Goal: Task Accomplishment & Management: Use online tool/utility

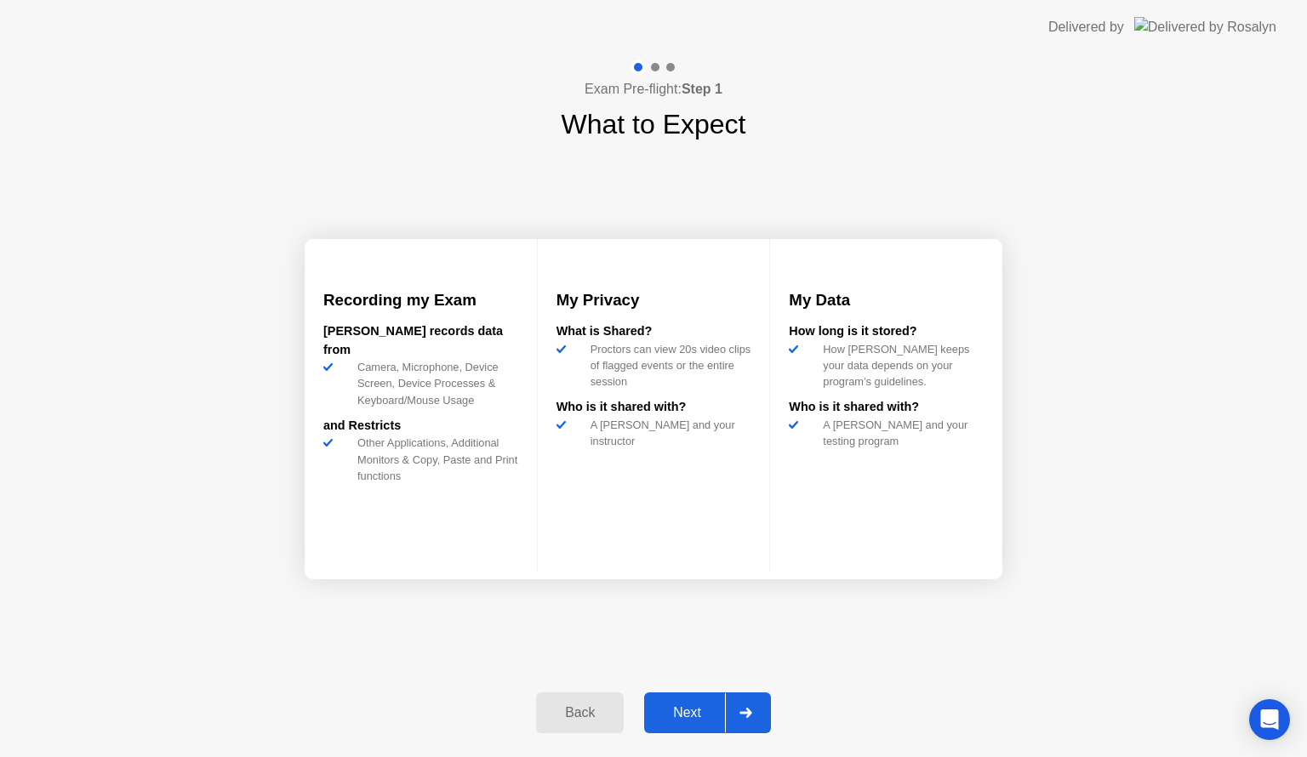
click at [700, 709] on div "Next" at bounding box center [687, 712] width 76 height 15
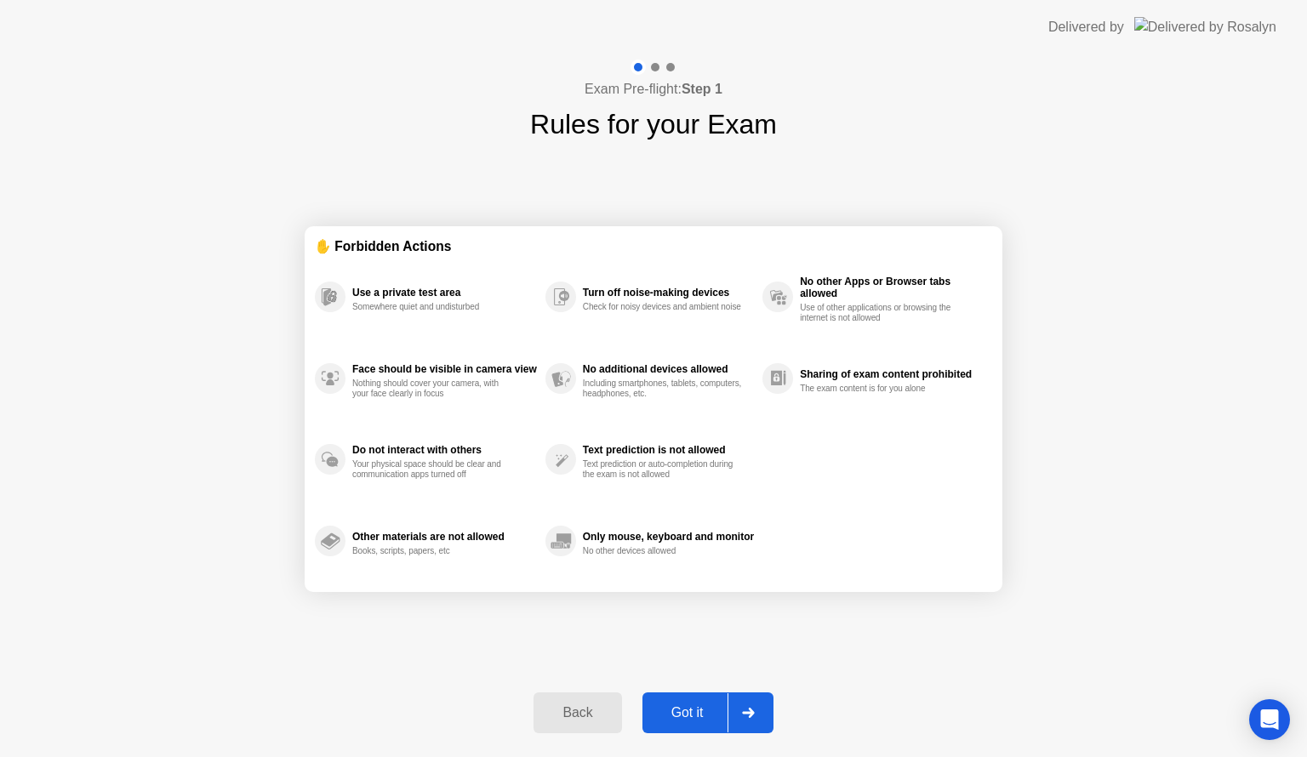
click at [707, 705] on div "Got it" at bounding box center [687, 712] width 80 height 15
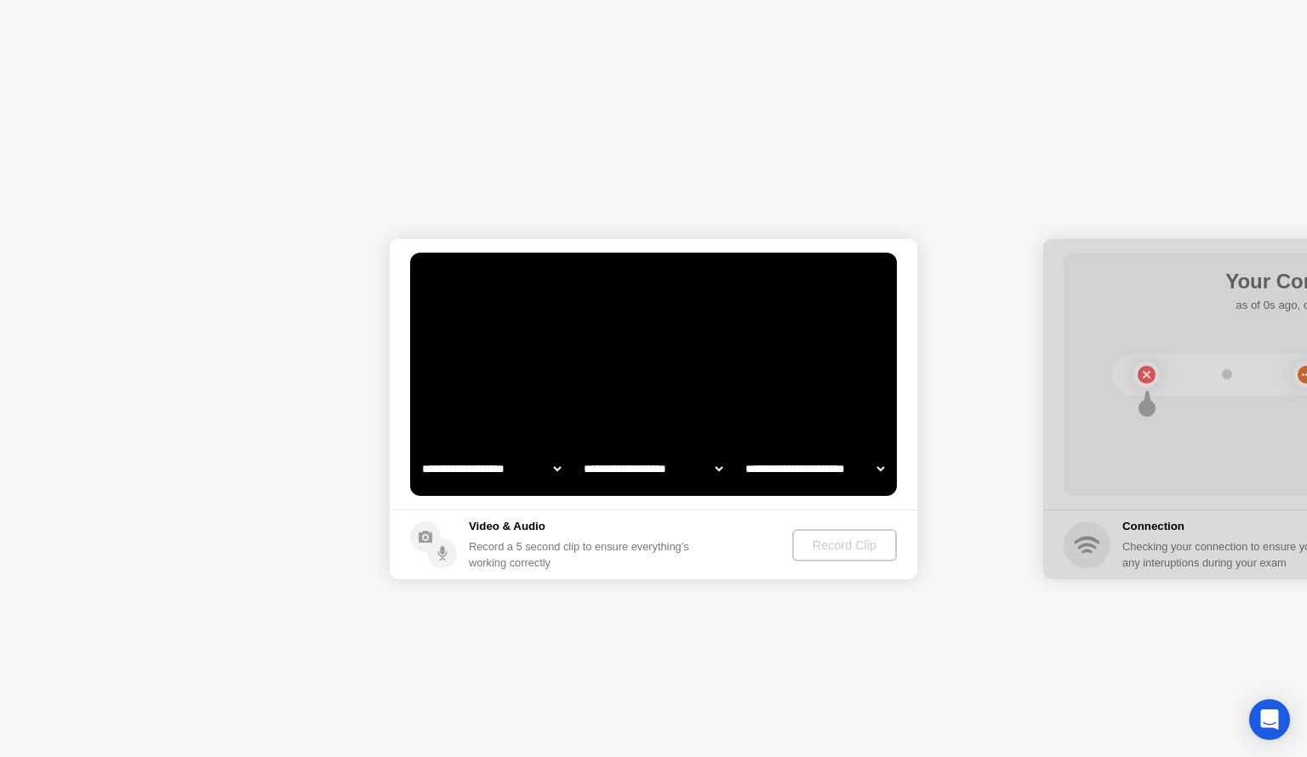
select select "**********"
select select "*******"
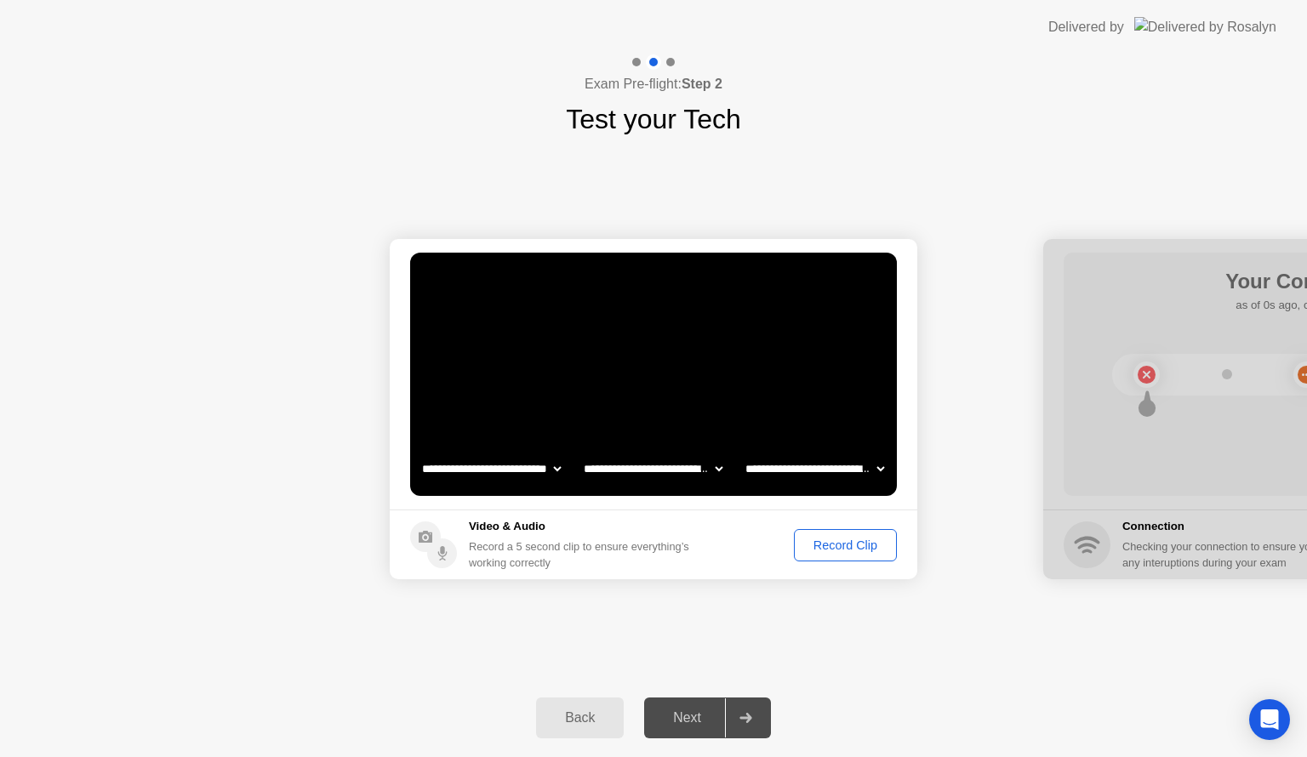
click at [510, 477] on select "**********" at bounding box center [491, 469] width 145 height 34
click at [511, 475] on select "**********" at bounding box center [491, 469] width 145 height 34
click at [664, 466] on select "**********" at bounding box center [652, 469] width 145 height 34
drag, startPoint x: 664, startPoint y: 466, endPoint x: 677, endPoint y: 472, distance: 14.1
click at [664, 467] on select "**********" at bounding box center [652, 469] width 145 height 34
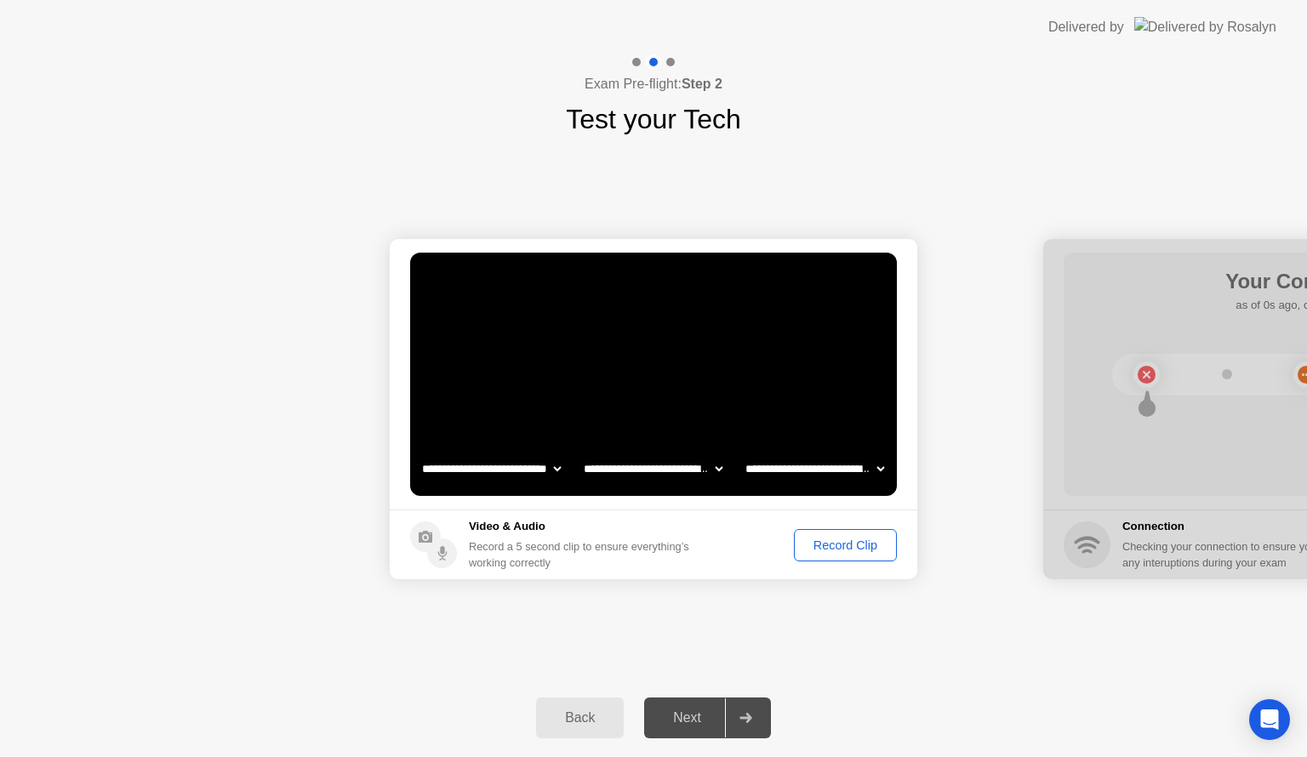
click at [817, 461] on select "**********" at bounding box center [814, 469] width 145 height 34
click at [830, 539] on div "Record Clip" at bounding box center [845, 545] width 91 height 14
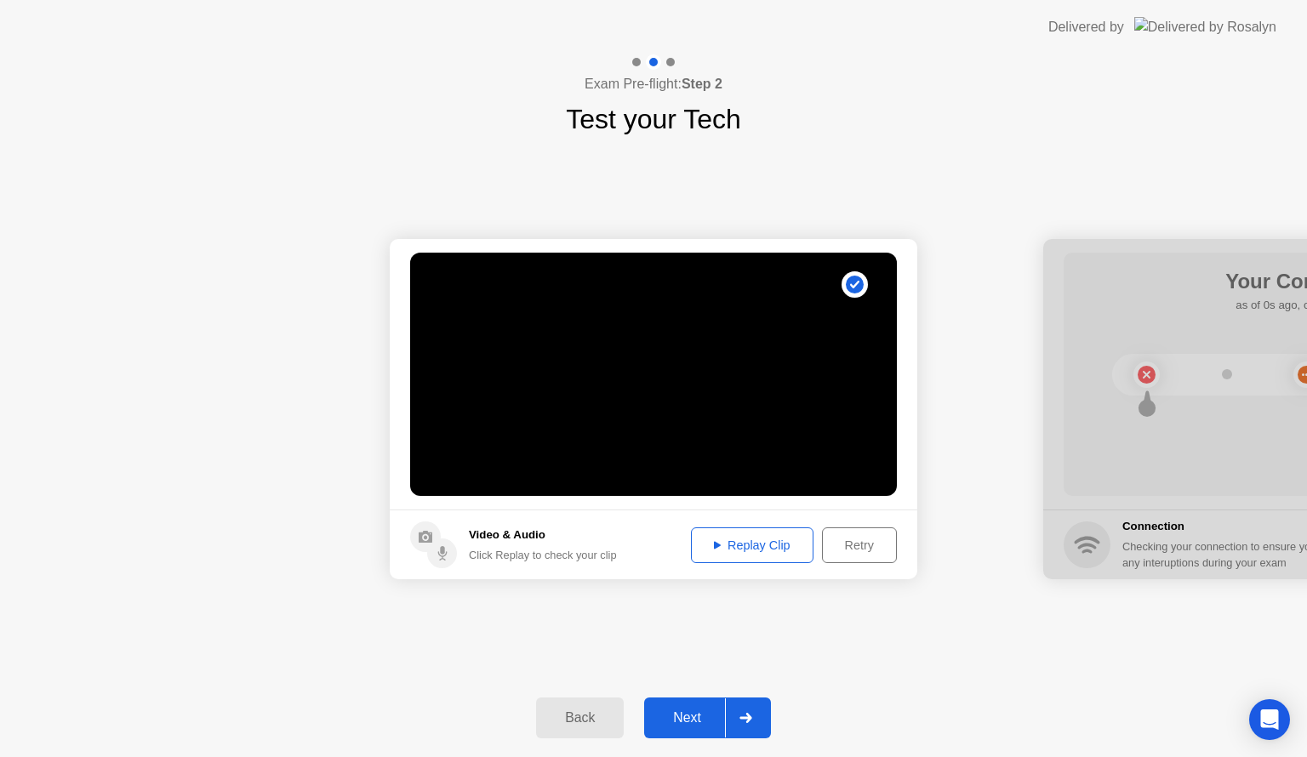
click at [698, 720] on div "Next" at bounding box center [687, 717] width 76 height 15
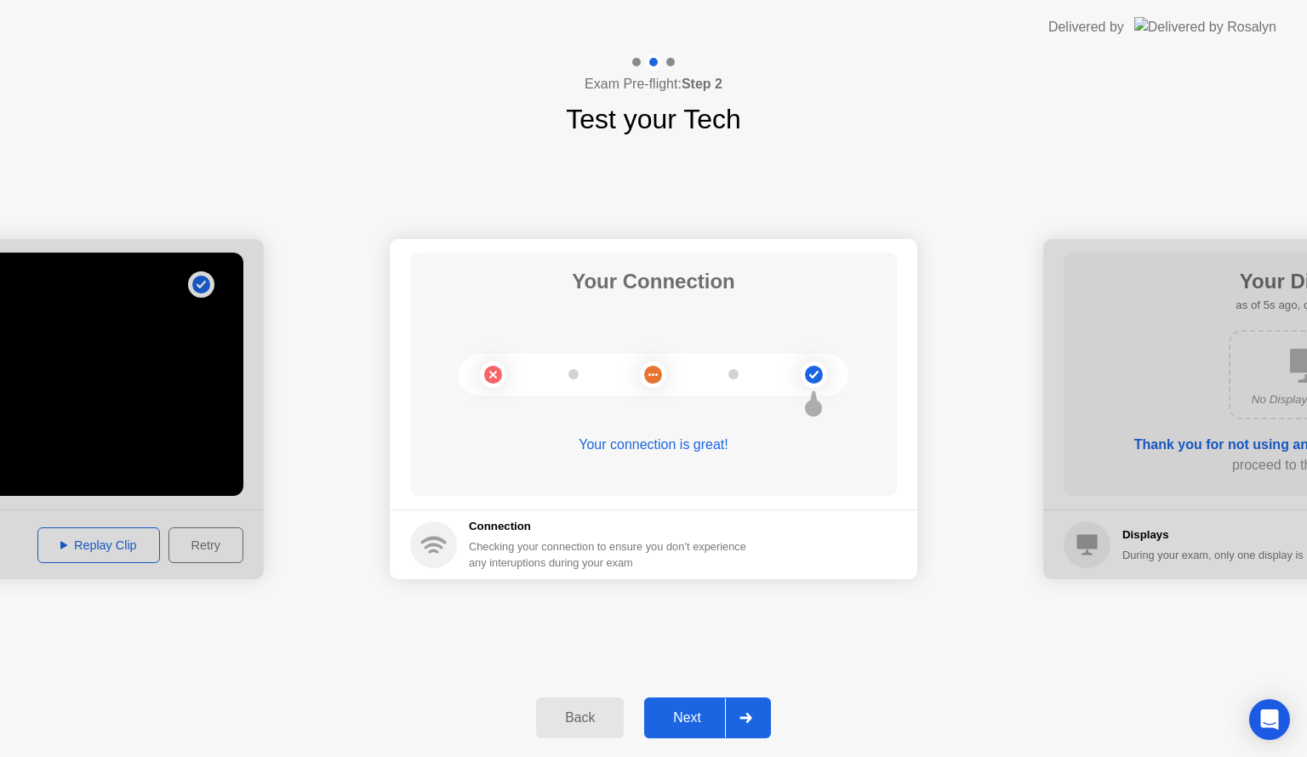
click at [703, 726] on div "Next" at bounding box center [687, 717] width 76 height 15
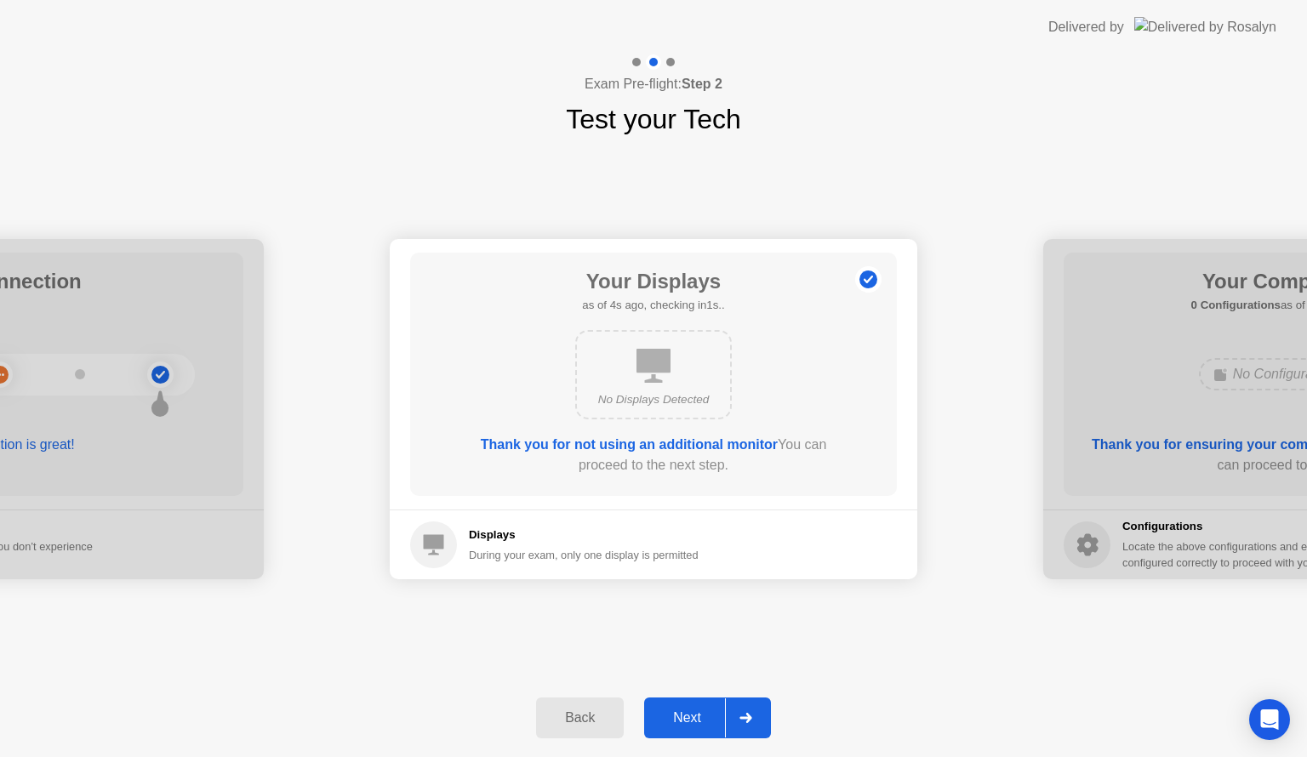
click at [648, 378] on icon at bounding box center [653, 366] width 34 height 34
click at [698, 724] on div "Next" at bounding box center [687, 717] width 76 height 15
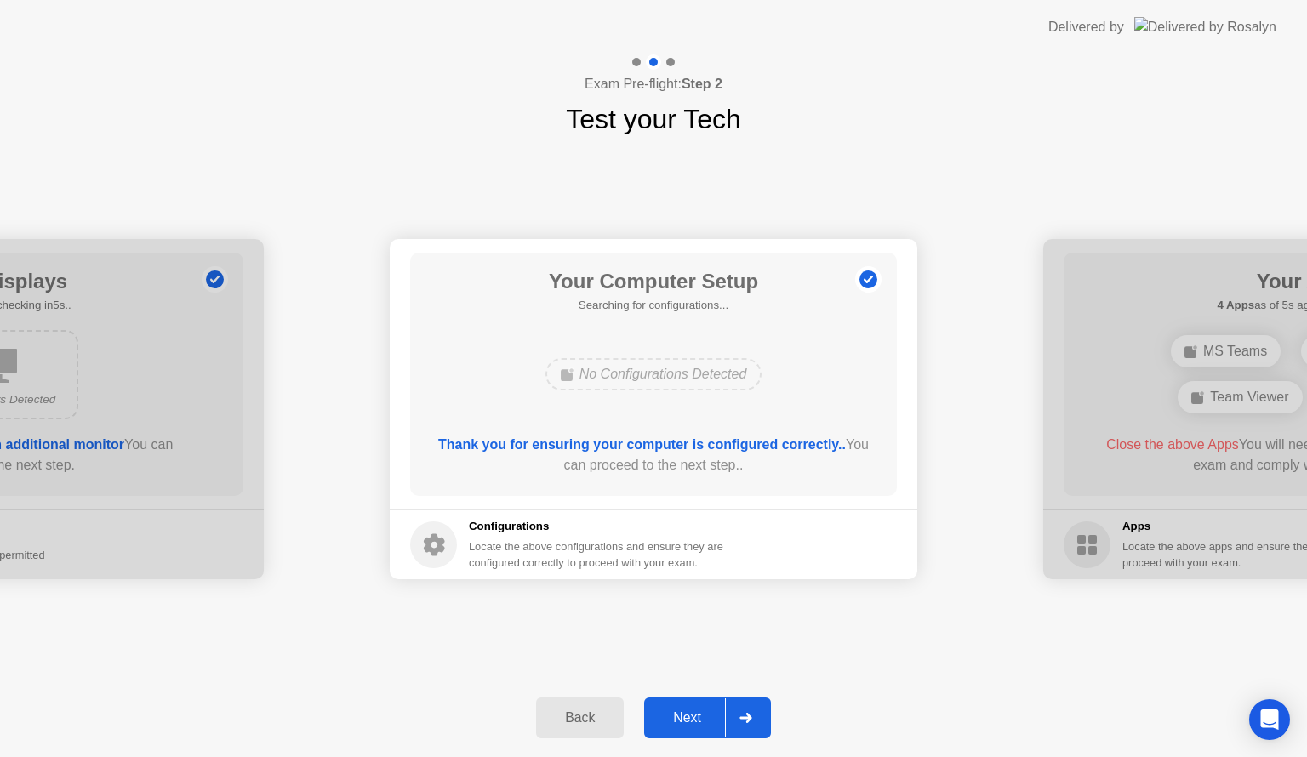
click at [701, 718] on div "Next" at bounding box center [687, 717] width 76 height 15
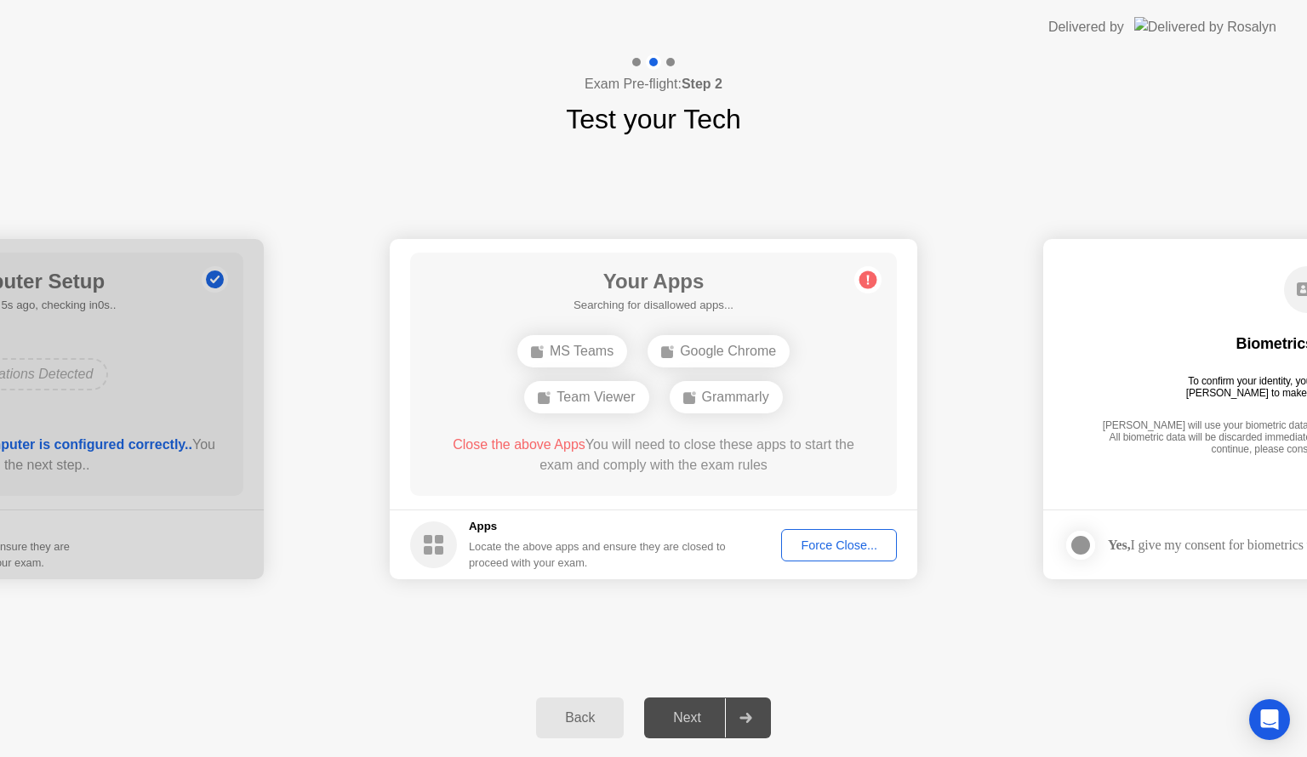
click at [723, 348] on div "Google Chrome" at bounding box center [718, 351] width 142 height 32
click at [867, 613] on div "**********" at bounding box center [653, 409] width 1307 height 539
click at [706, 338] on div "Team Viewer" at bounding box center [719, 351] width 124 height 32
click at [877, 274] on icon at bounding box center [867, 279] width 27 height 27
click at [846, 547] on div "Force Close..." at bounding box center [839, 545] width 104 height 14
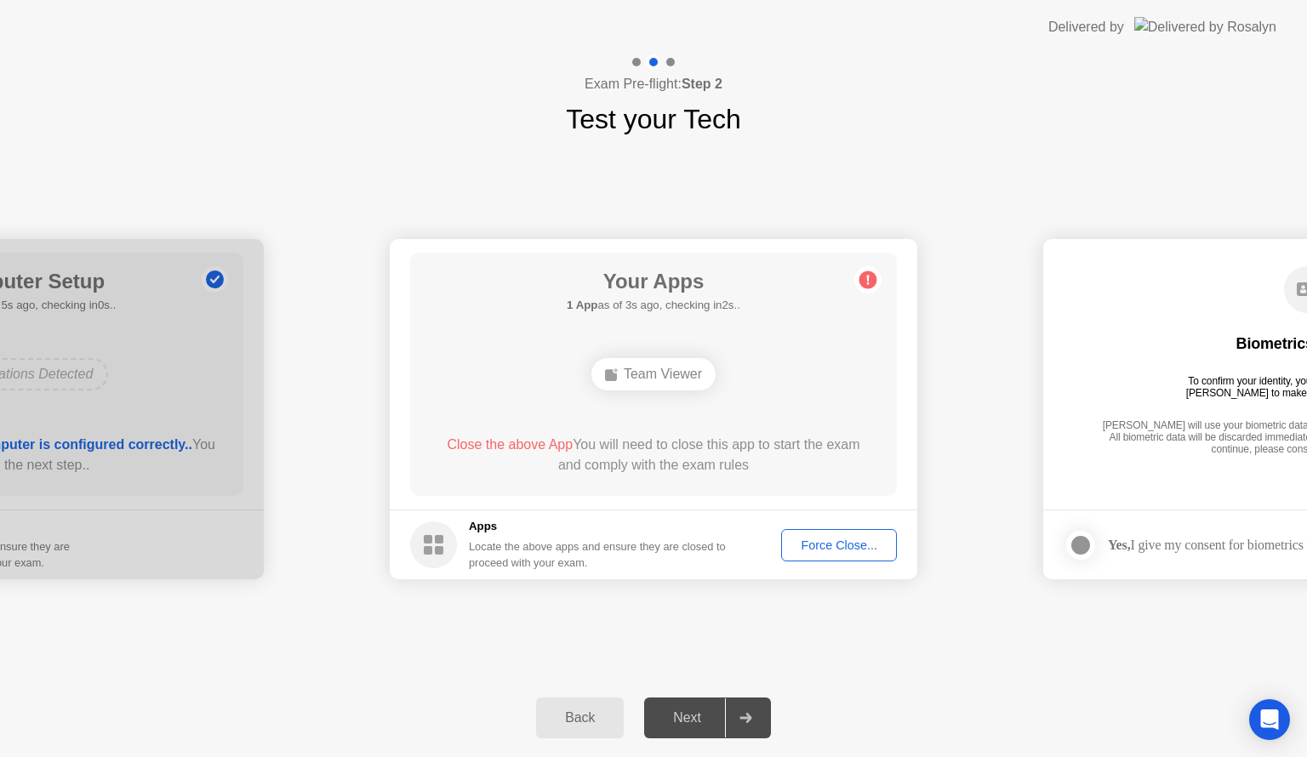
click at [840, 550] on div "Force Close..." at bounding box center [839, 545] width 104 height 14
drag, startPoint x: 544, startPoint y: 606, endPoint x: 494, endPoint y: 583, distance: 55.2
click at [544, 756] on div at bounding box center [653, 757] width 1307 height 0
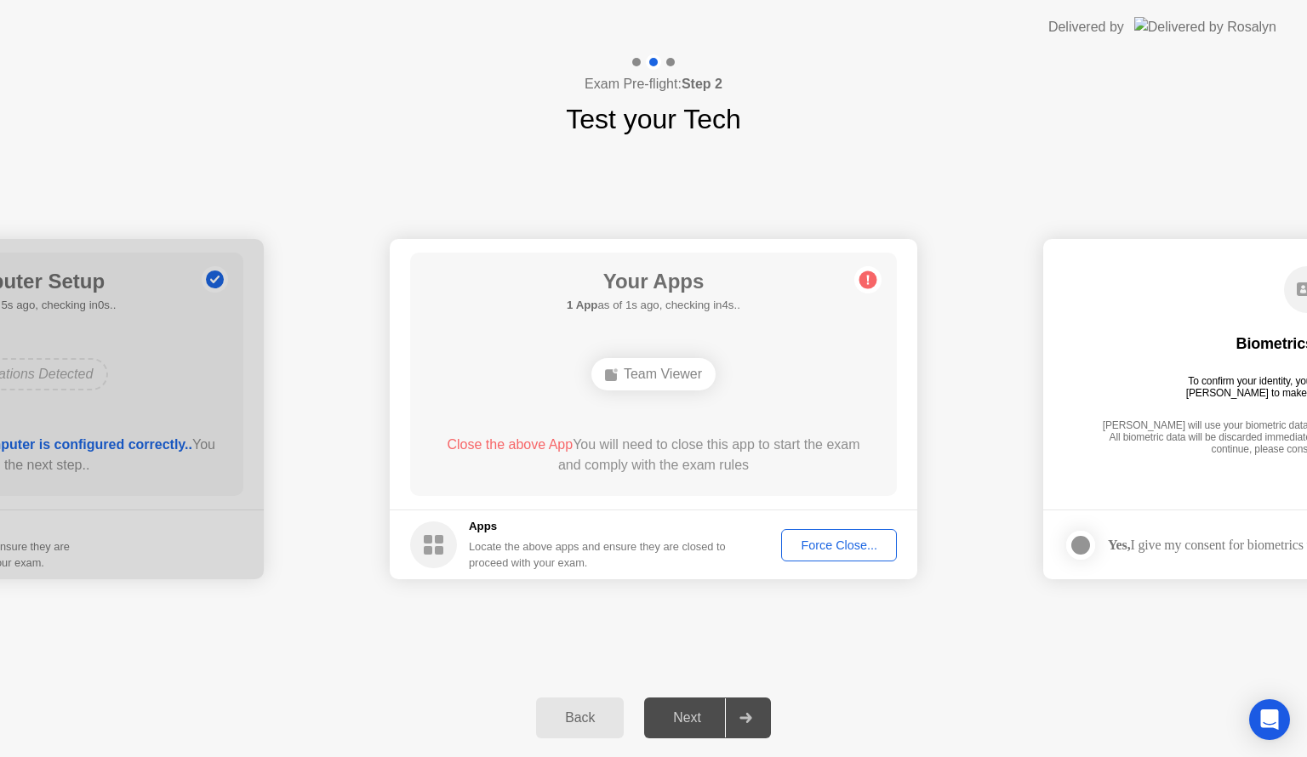
click at [441, 537] on rect at bounding box center [439, 539] width 9 height 9
click at [432, 545] on circle at bounding box center [433, 544] width 47 height 47
click at [663, 371] on div "Team Viewer" at bounding box center [653, 374] width 124 height 32
click at [662, 379] on div "Team Viewer" at bounding box center [653, 374] width 124 height 32
click at [822, 525] on footer "Apps Locate the above apps and ensure they are closed to proceed with your exam…" at bounding box center [653, 545] width 527 height 70
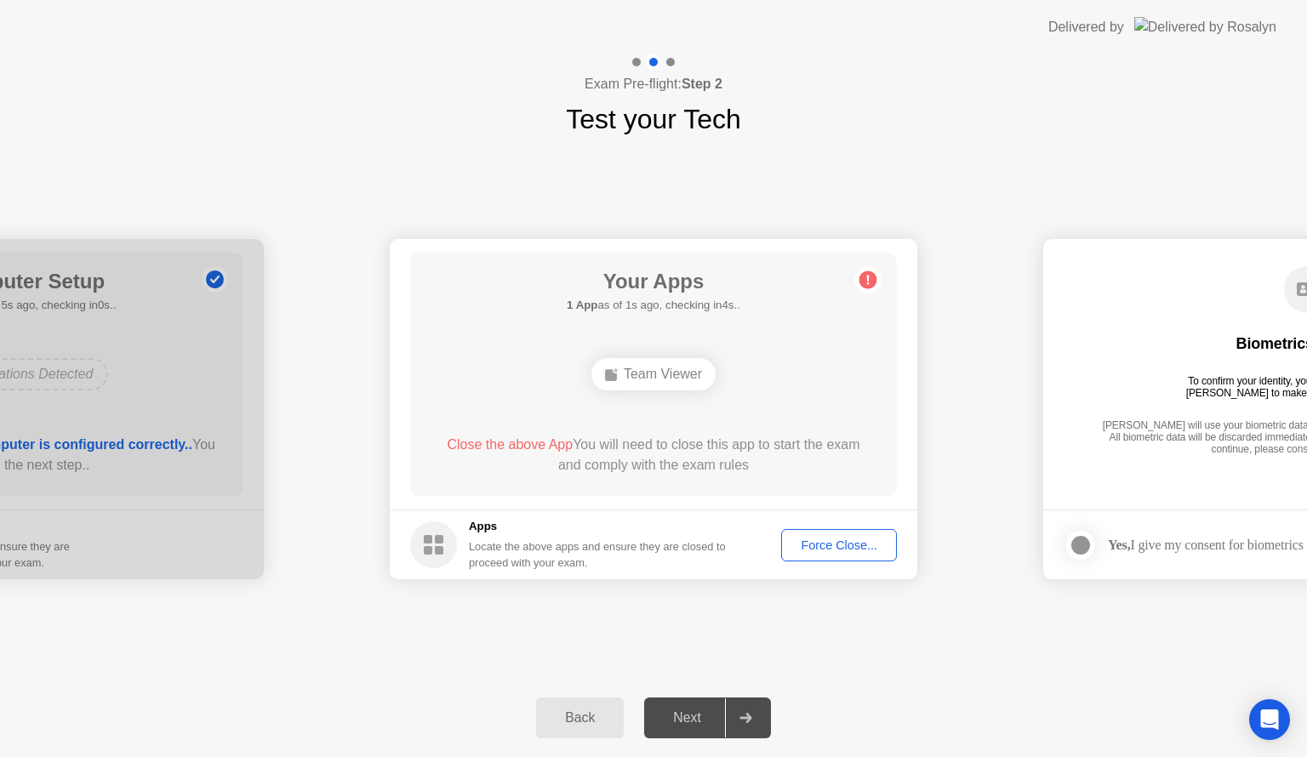
click at [831, 546] on div "Force Close..." at bounding box center [839, 545] width 104 height 14
click at [644, 365] on div "Team Viewer" at bounding box center [653, 374] width 124 height 32
click at [868, 272] on circle at bounding box center [868, 280] width 18 height 18
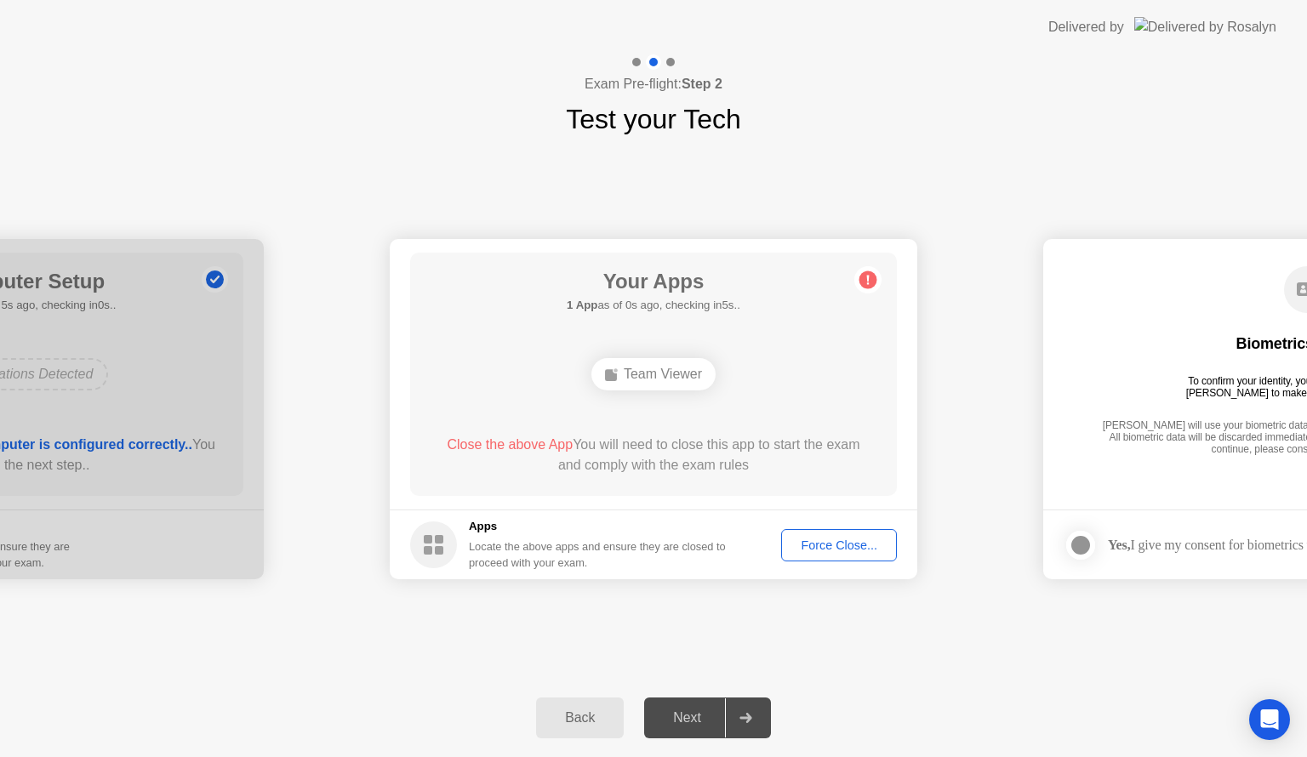
drag, startPoint x: 870, startPoint y: 276, endPoint x: 865, endPoint y: 371, distance: 94.6
click at [870, 276] on circle at bounding box center [868, 280] width 18 height 18
click at [849, 528] on footer "Apps Locate the above apps and ensure they are closed to proceed with your exam…" at bounding box center [653, 545] width 527 height 70
click at [841, 555] on button "Force Close..." at bounding box center [839, 545] width 116 height 32
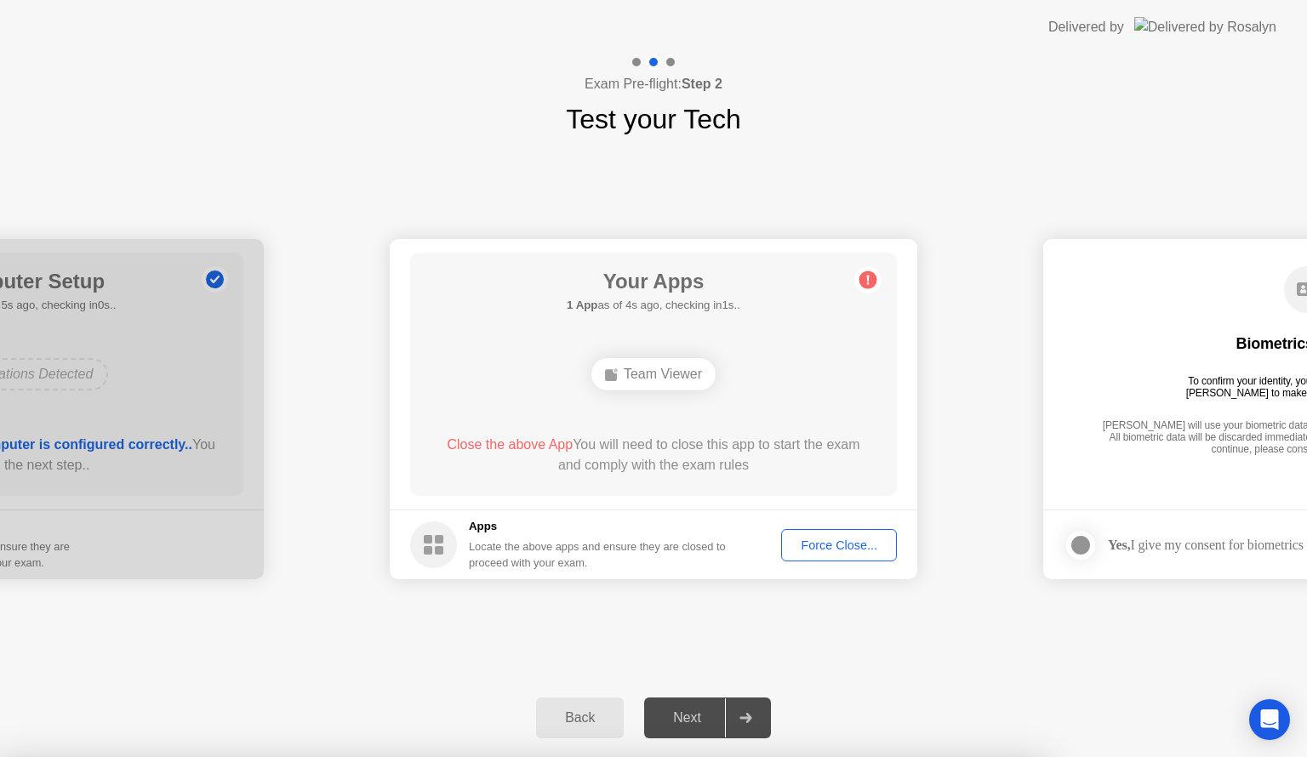
drag, startPoint x: 669, startPoint y: 428, endPoint x: 671, endPoint y: 438, distance: 10.3
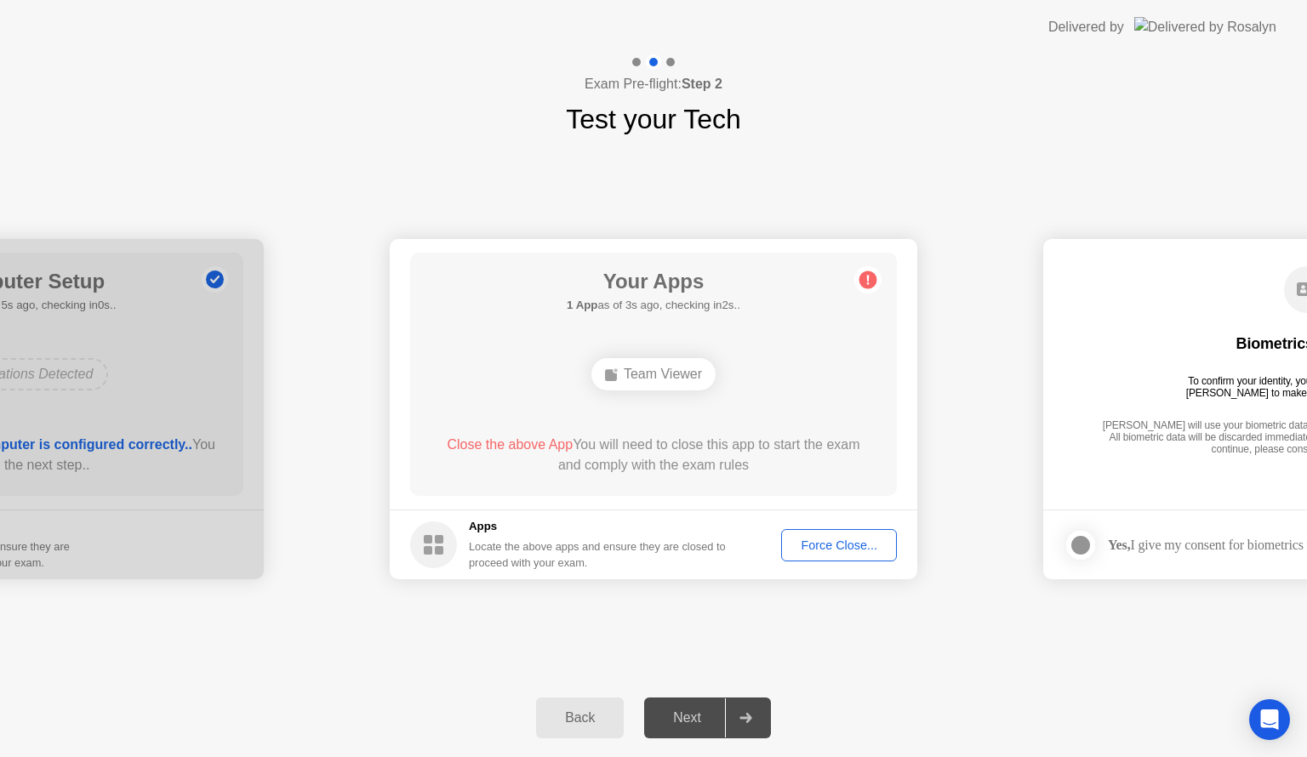
click at [847, 201] on div "**********" at bounding box center [653, 409] width 1307 height 539
click at [483, 527] on h5 "Apps" at bounding box center [598, 526] width 258 height 17
click at [672, 381] on div "Team Viewer" at bounding box center [653, 374] width 124 height 32
click at [670, 377] on div "Team Viewer" at bounding box center [653, 374] width 124 height 32
click at [819, 543] on div "Force Close..." at bounding box center [839, 545] width 104 height 14
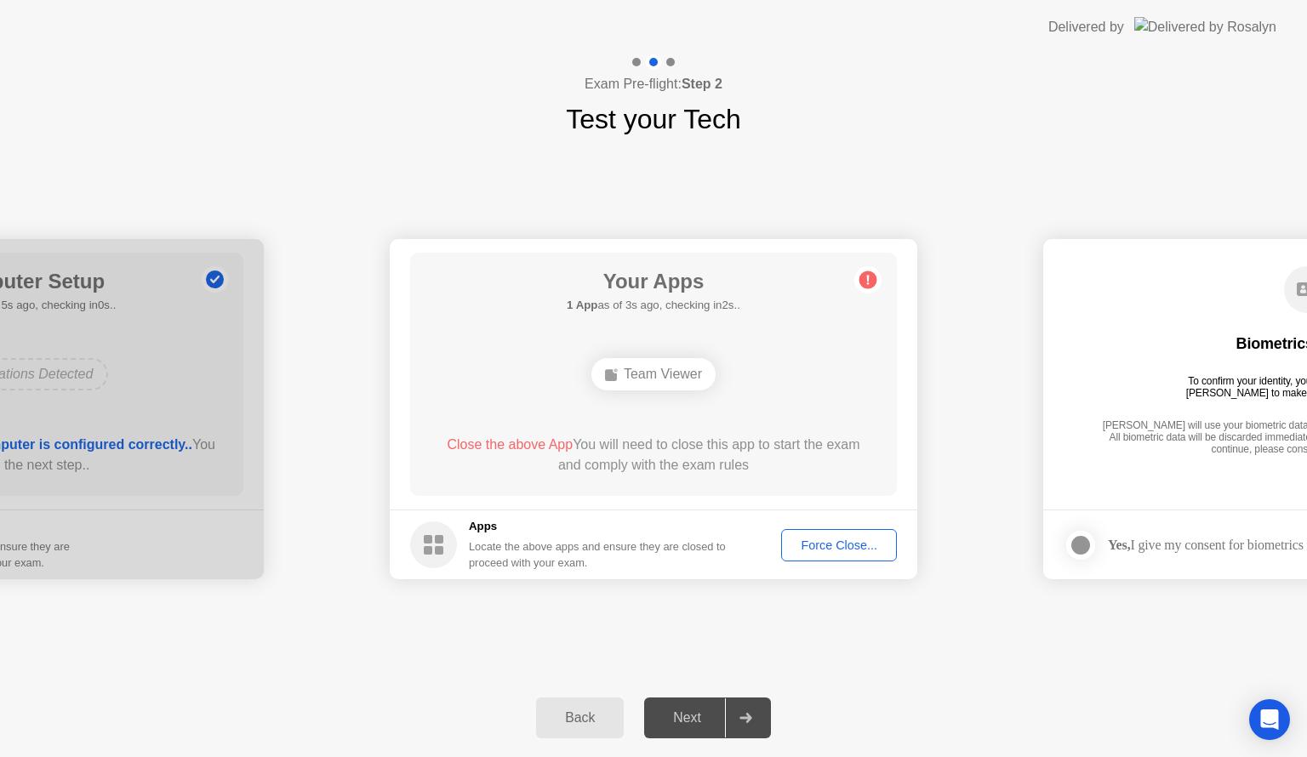
click at [667, 363] on div "Team Viewer" at bounding box center [653, 374] width 124 height 32
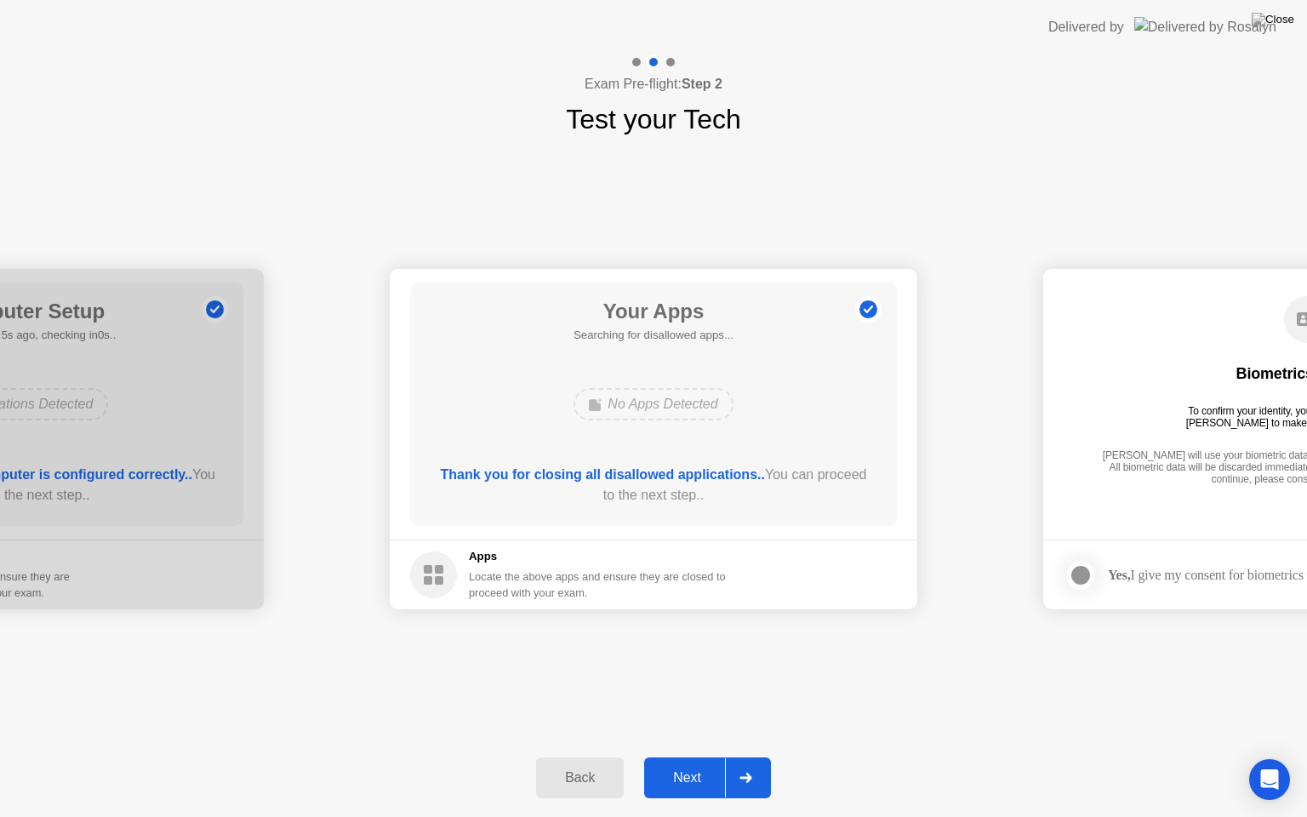
click at [691, 756] on div "Next" at bounding box center [687, 777] width 76 height 15
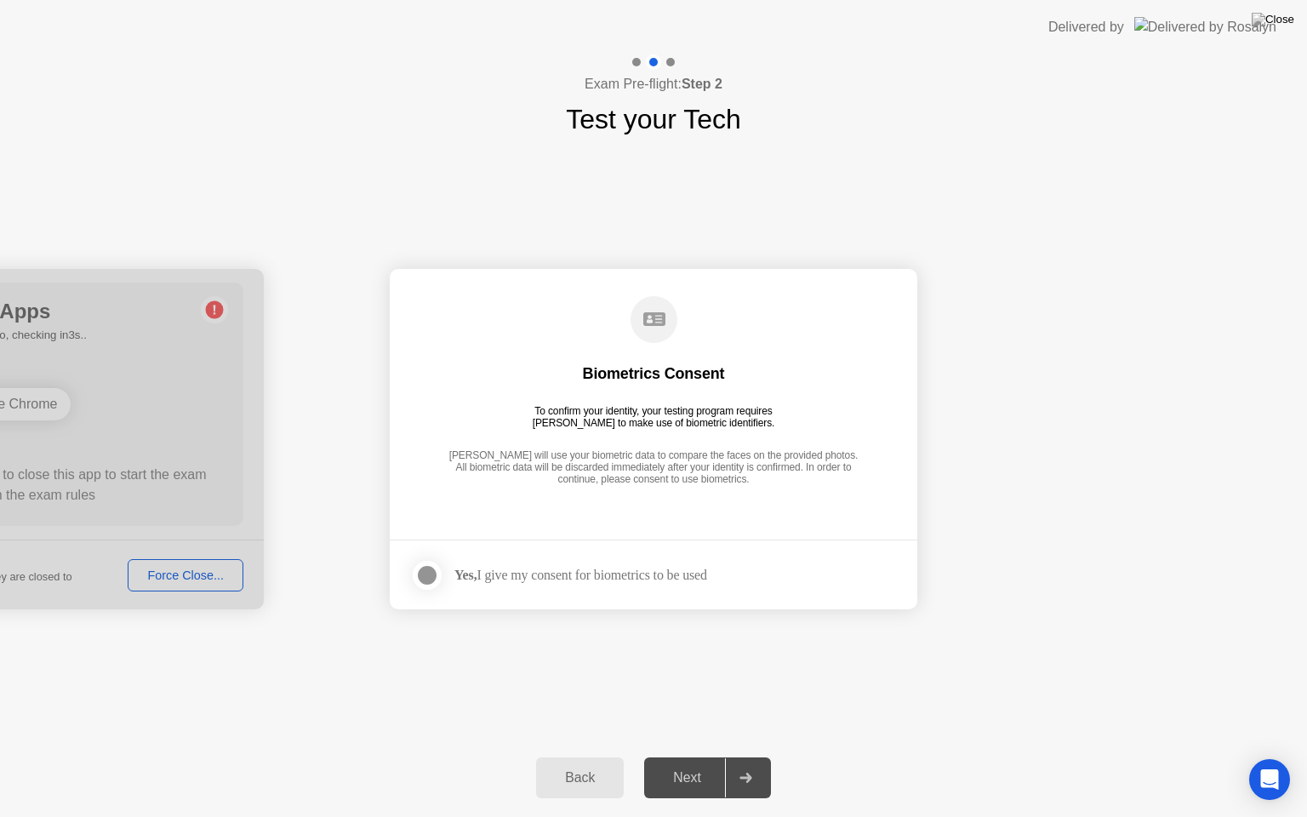
click at [429, 574] on div at bounding box center [427, 575] width 20 height 20
click at [693, 756] on div "Next" at bounding box center [687, 777] width 76 height 15
